Goal: Browse casually: Explore the website without a specific task or goal

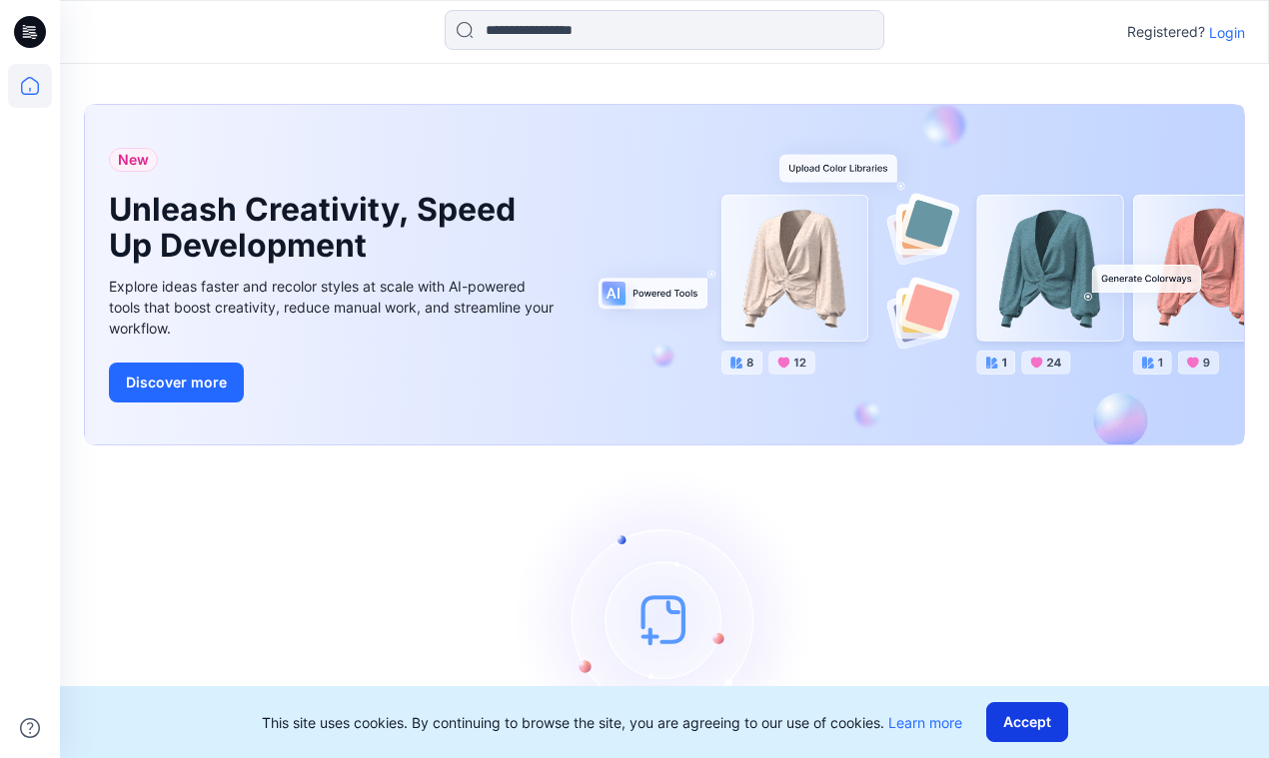
click at [1035, 723] on button "Accept" at bounding box center [1027, 722] width 82 height 40
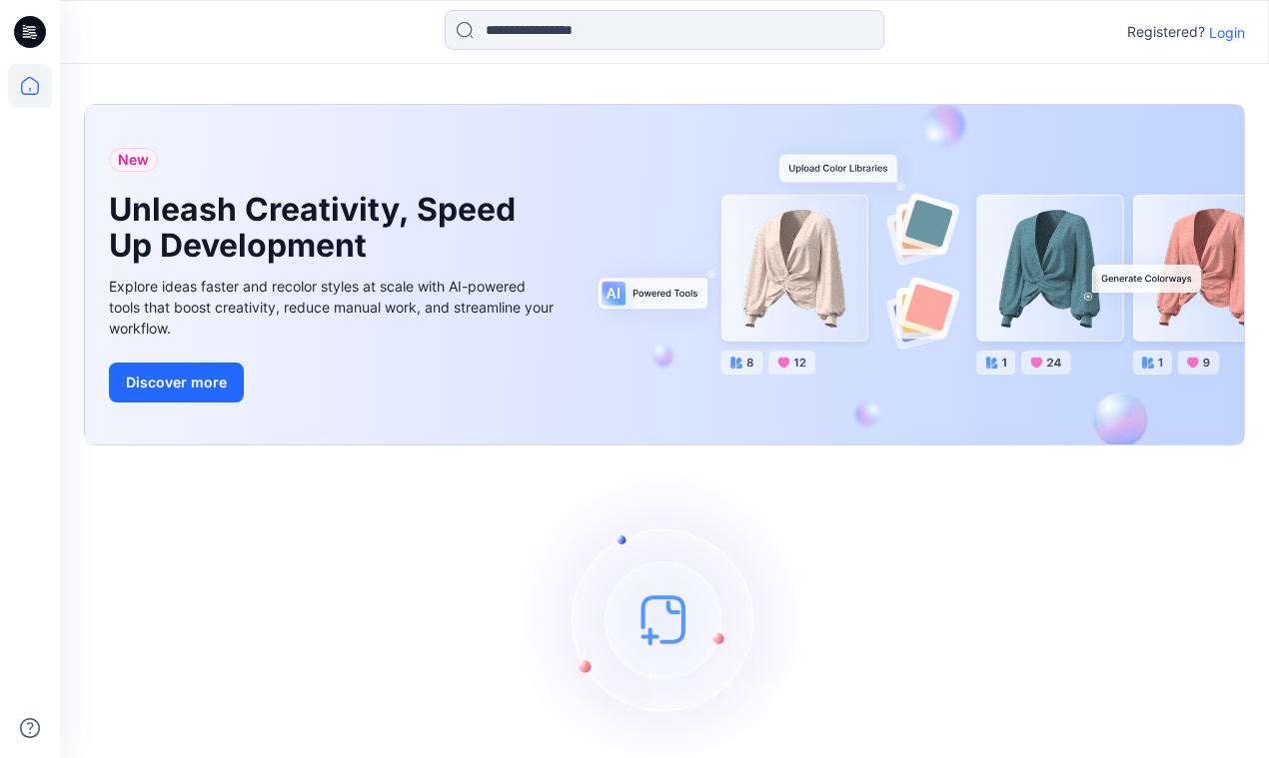
click at [1215, 32] on p "Login" at bounding box center [1227, 32] width 36 height 21
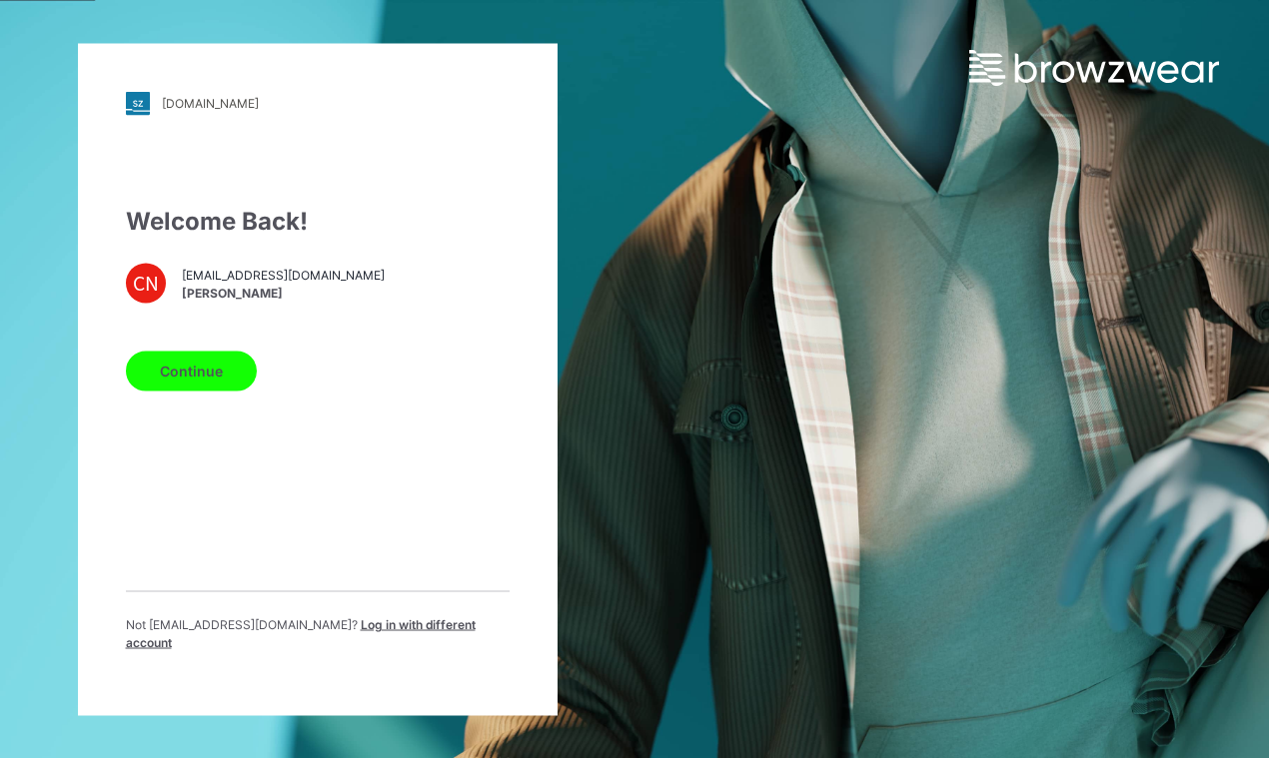
click at [202, 388] on button "Continue" at bounding box center [191, 371] width 131 height 40
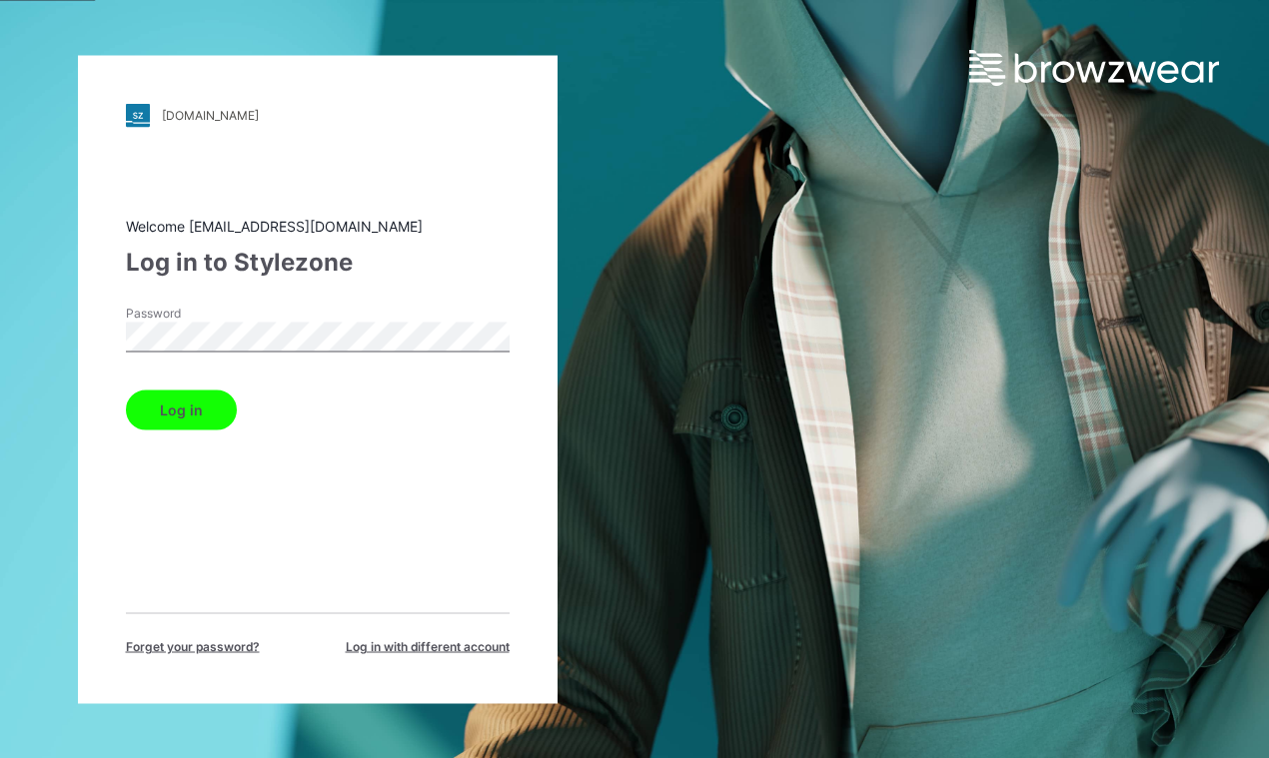
click at [195, 412] on button "Log in" at bounding box center [181, 410] width 111 height 40
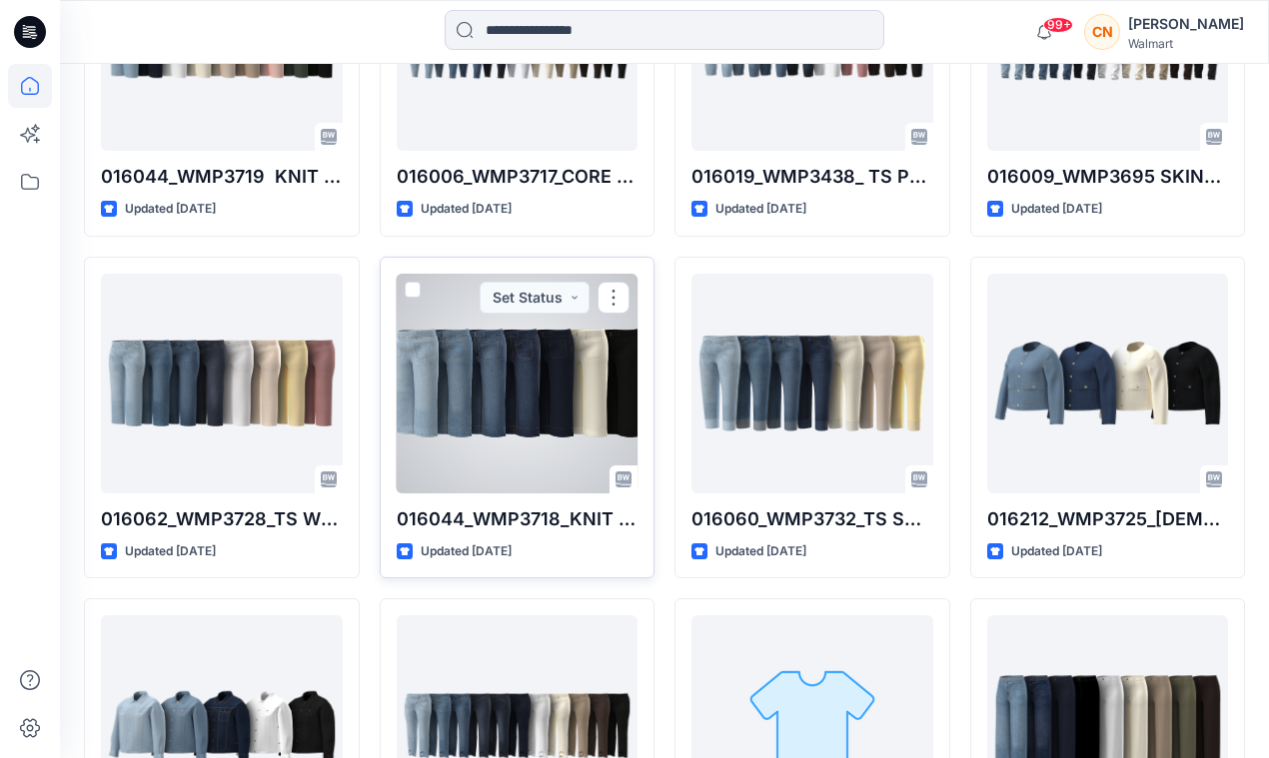
scroll to position [1804, 0]
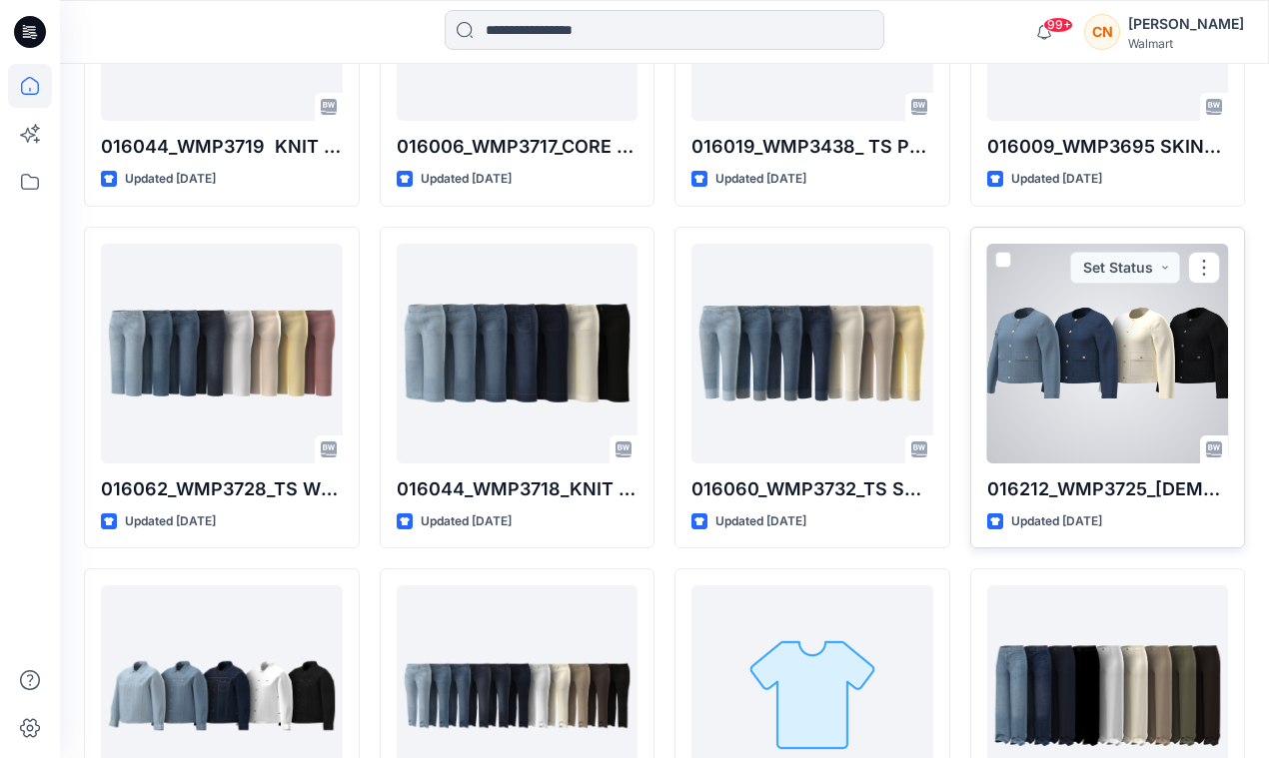
click at [1096, 368] on div at bounding box center [1108, 354] width 242 height 220
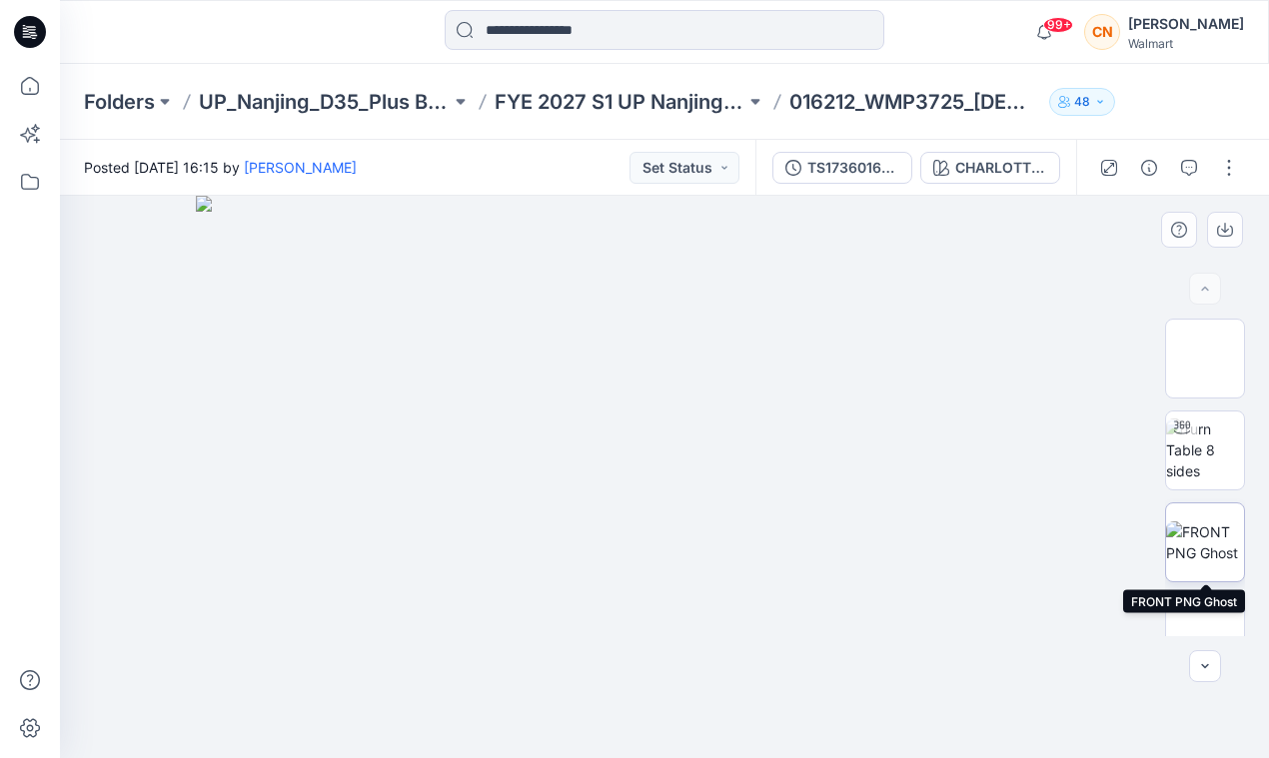
click at [1217, 551] on img at bounding box center [1205, 542] width 78 height 42
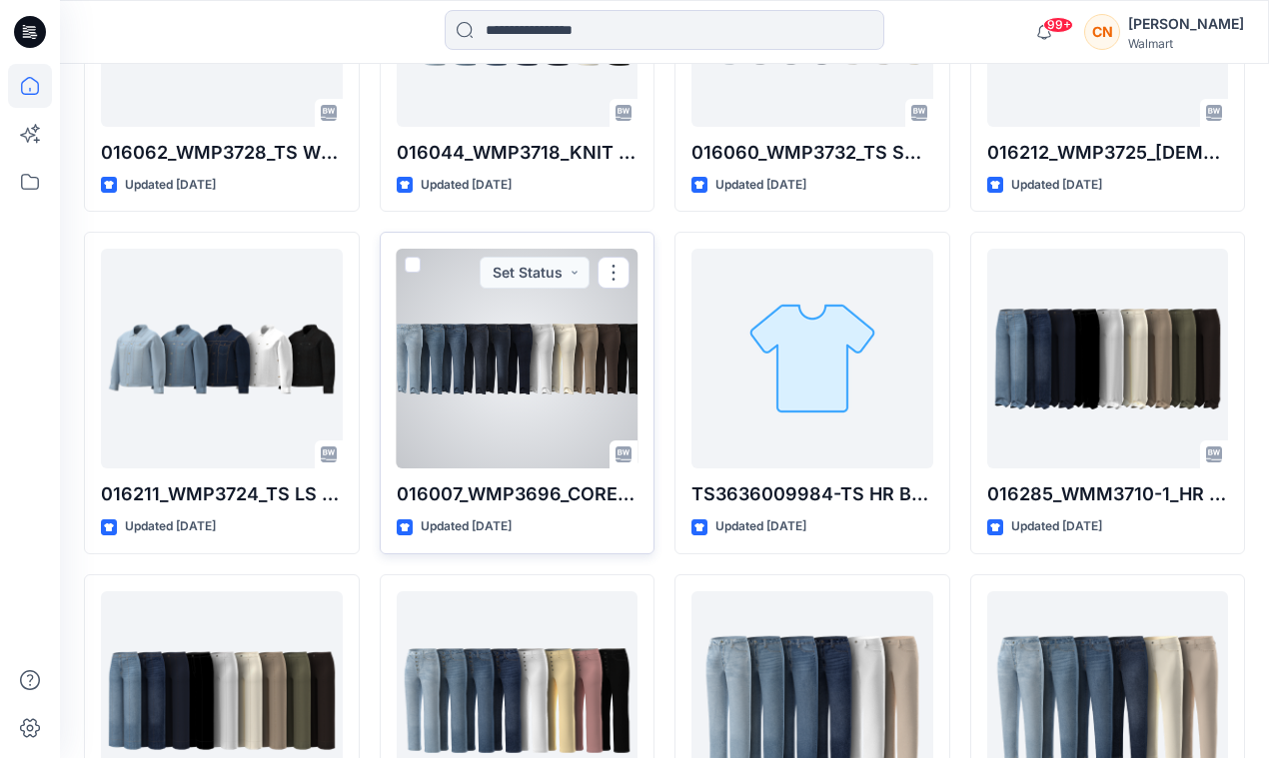
scroll to position [2145, 0]
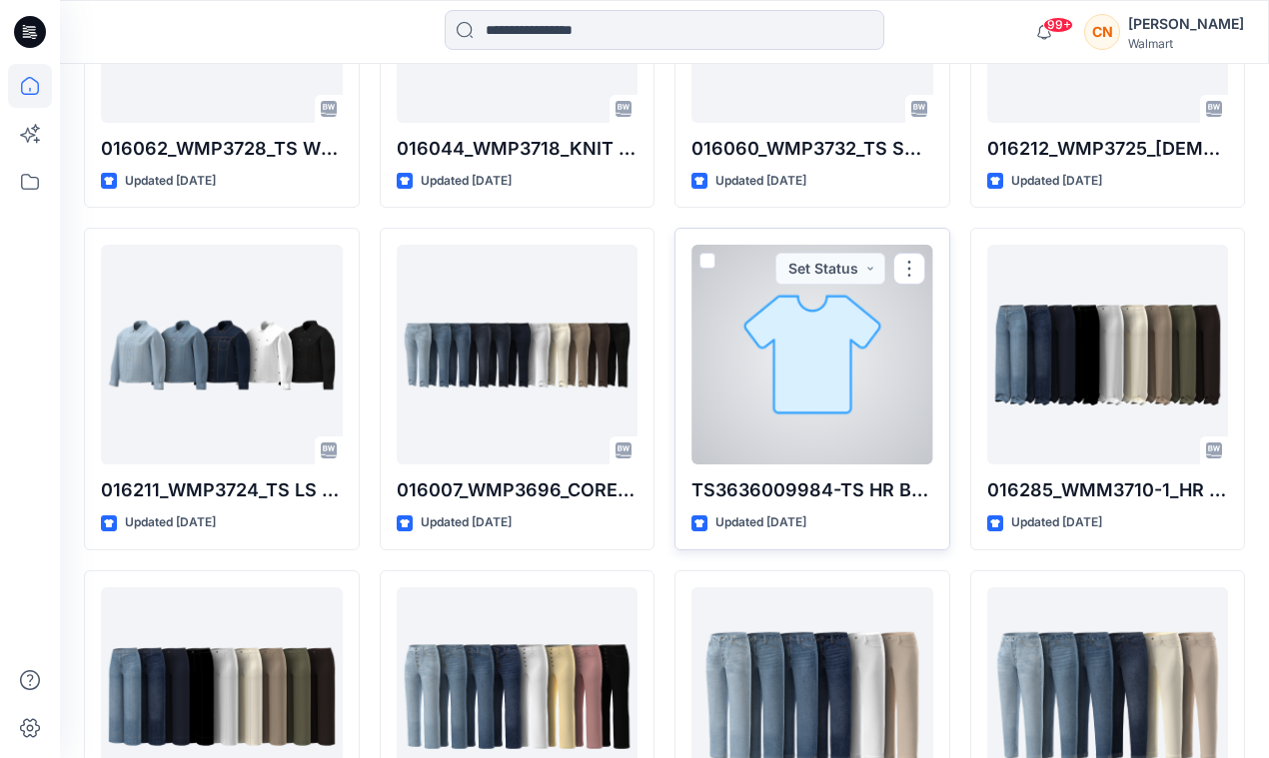
click at [764, 376] on div at bounding box center [812, 355] width 242 height 220
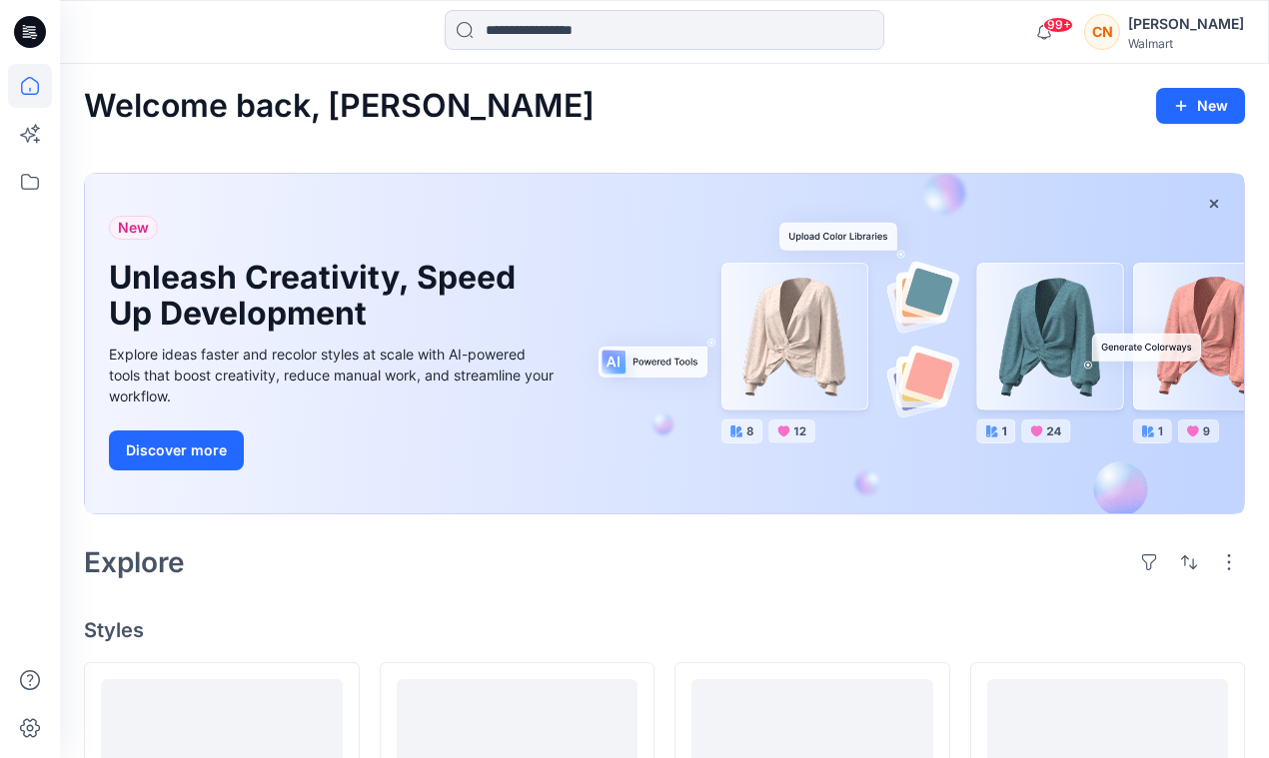
scroll to position [2145, 0]
